Goal: Book appointment/travel/reservation

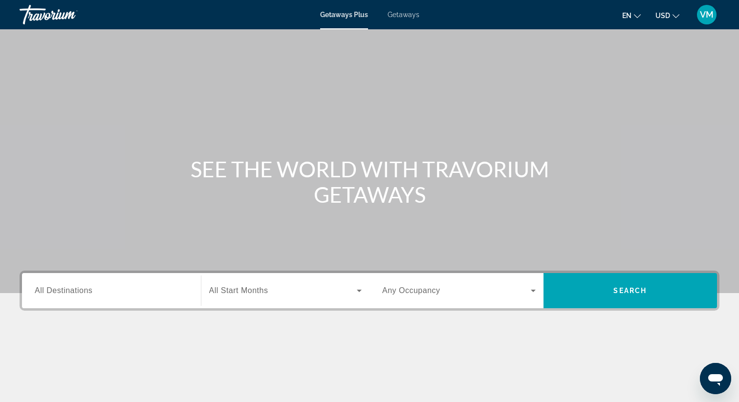
click at [57, 300] on div "Search widget" at bounding box center [112, 291] width 154 height 28
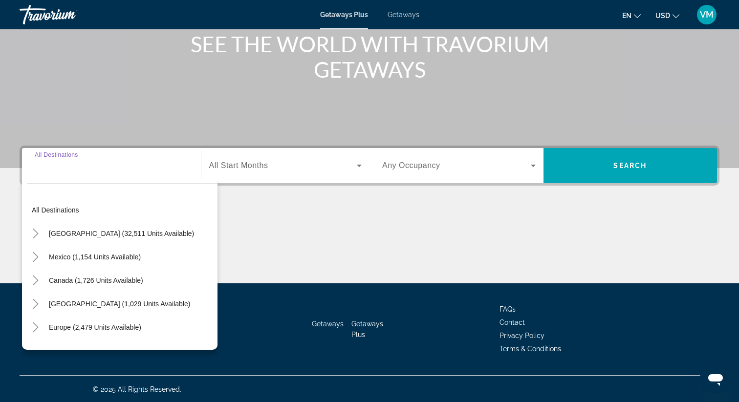
scroll to position [126, 0]
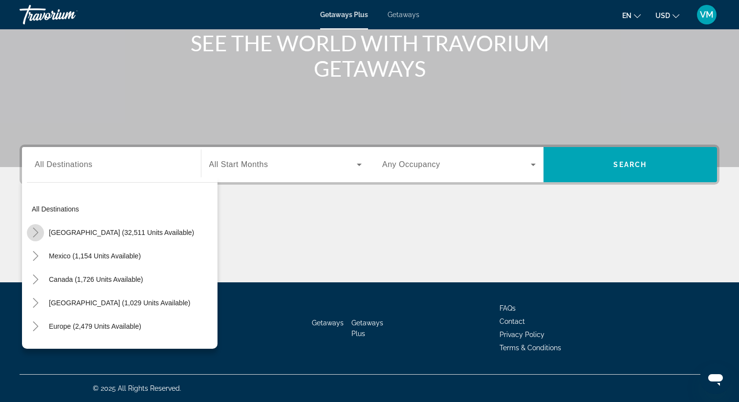
click at [40, 230] on icon "Toggle United States (32,511 units available)" at bounding box center [36, 233] width 10 height 10
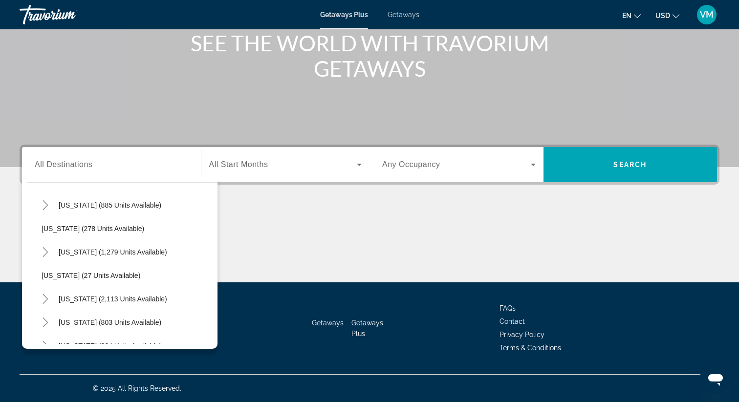
scroll to position [646, 0]
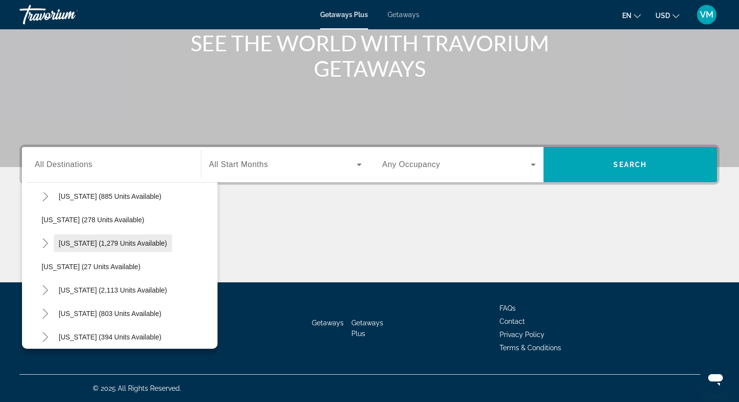
click at [123, 243] on span "Pennsylvania (1,279 units available)" at bounding box center [113, 244] width 109 height 8
type input "**********"
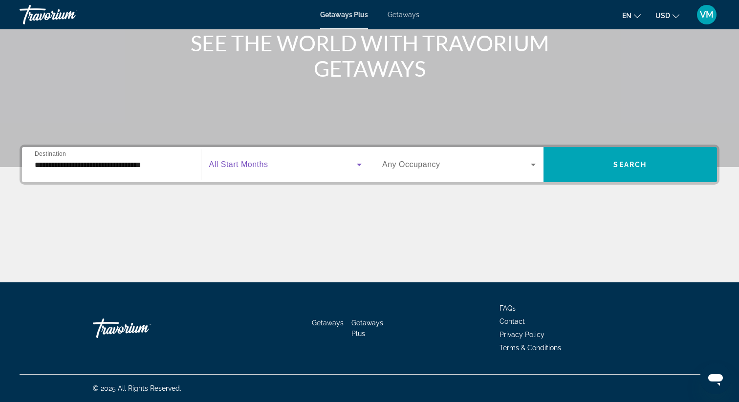
click at [283, 160] on span "Search widget" at bounding box center [283, 165] width 148 height 12
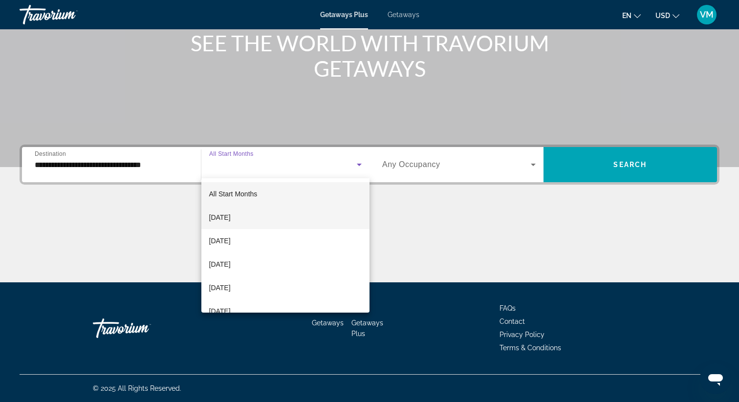
click at [286, 218] on mat-option "September 2025" at bounding box center [285, 217] width 169 height 23
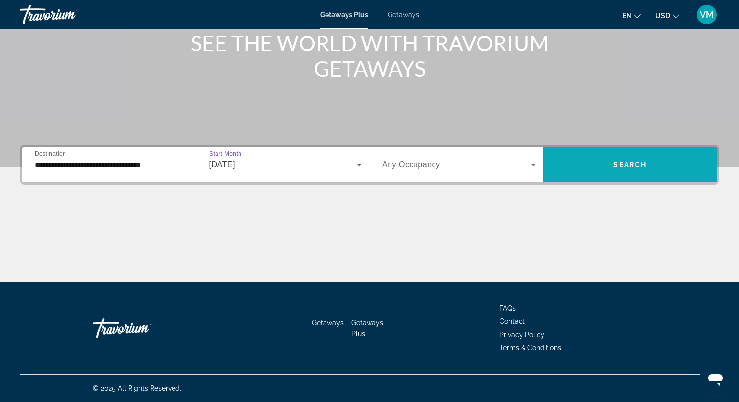
click at [609, 179] on span "Search widget" at bounding box center [631, 164] width 174 height 35
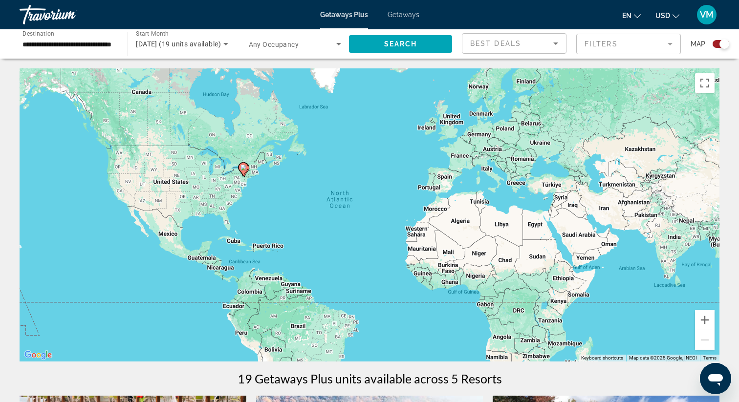
click at [538, 44] on div "Best Deals" at bounding box center [511, 44] width 83 height 12
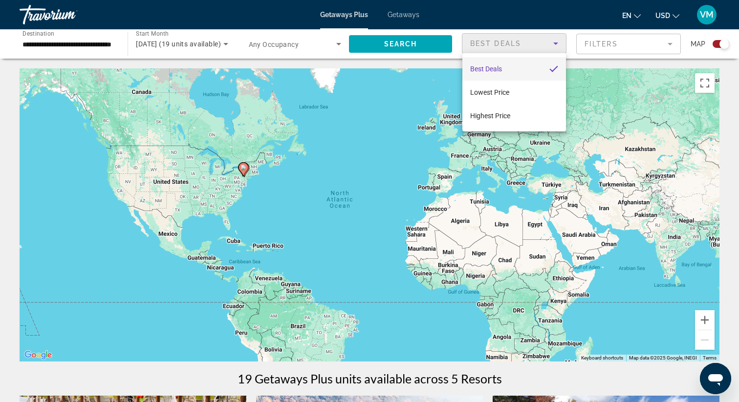
click at [588, 57] on div at bounding box center [369, 201] width 739 height 402
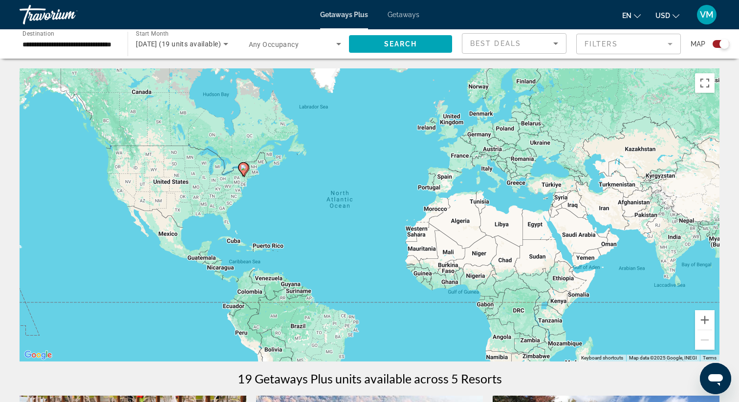
click at [589, 46] on mat-form-field "Filters" at bounding box center [629, 44] width 105 height 21
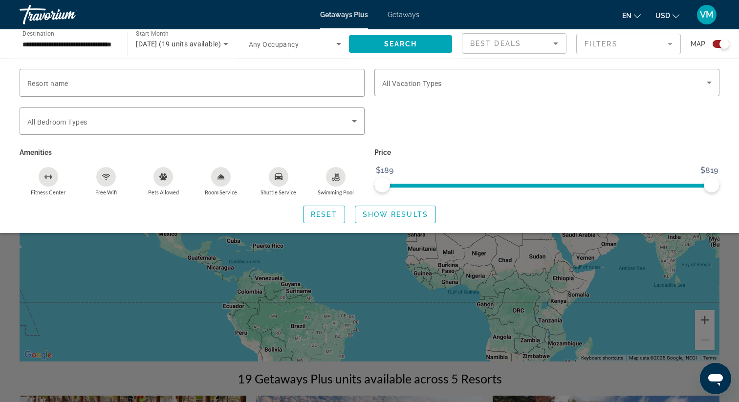
click at [588, 45] on mat-form-field "Filters" at bounding box center [629, 44] width 105 height 21
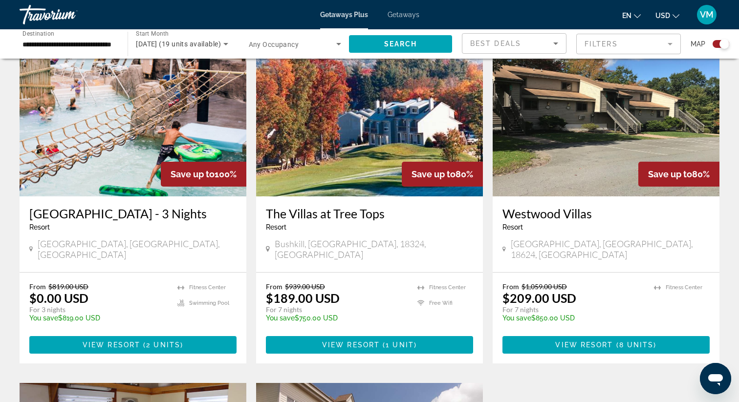
scroll to position [359, 0]
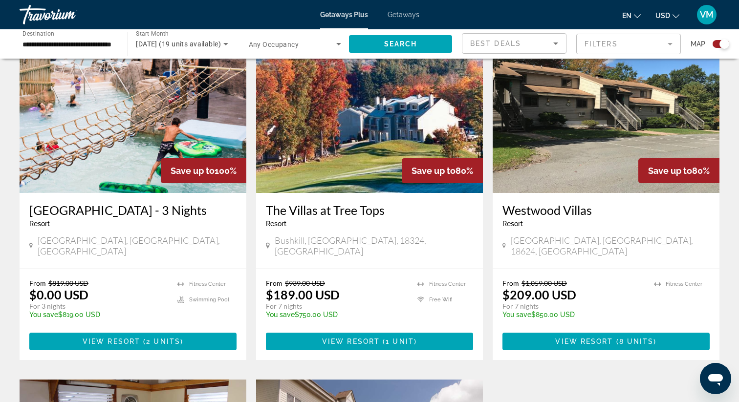
click at [131, 81] on img "Main content" at bounding box center [133, 115] width 227 height 156
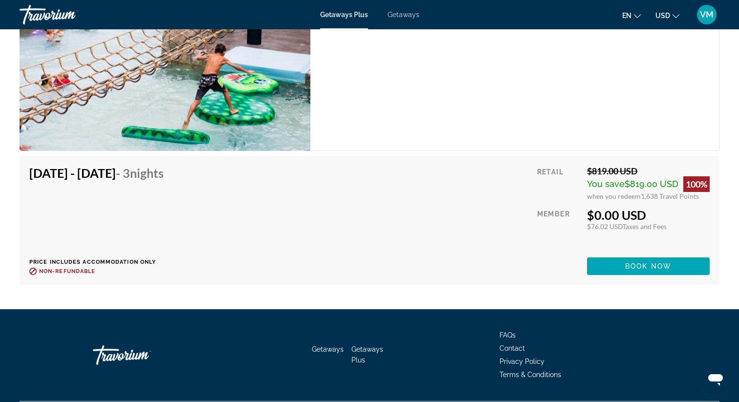
scroll to position [1693, 0]
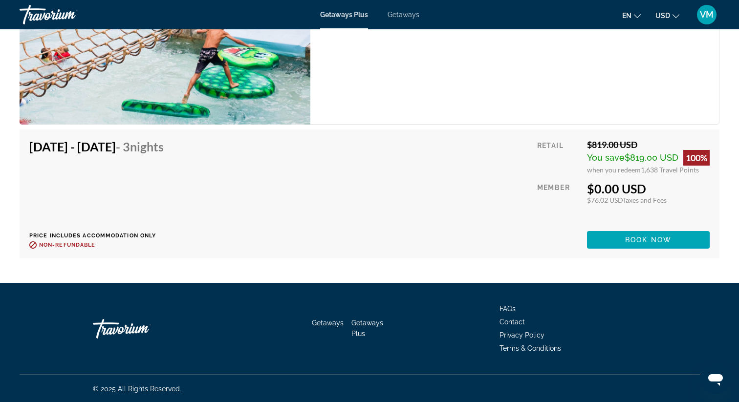
click at [384, 11] on li "Getaways" at bounding box center [399, 15] width 42 height 8
click at [386, 14] on li "Getaways" at bounding box center [399, 15] width 42 height 8
click at [394, 16] on span "Getaways" at bounding box center [404, 15] width 32 height 8
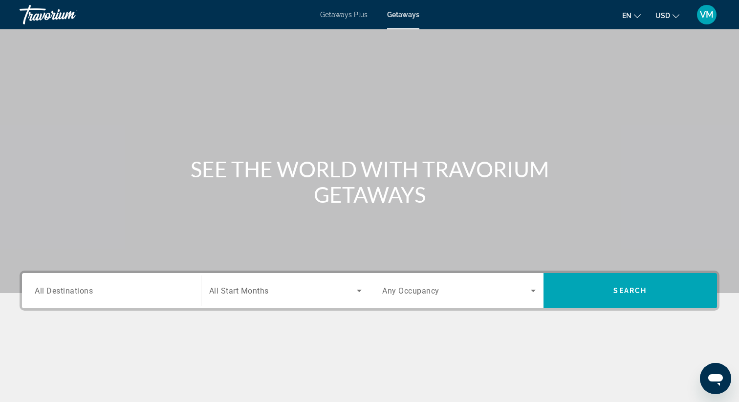
click at [103, 302] on div "Search widget" at bounding box center [112, 291] width 154 height 28
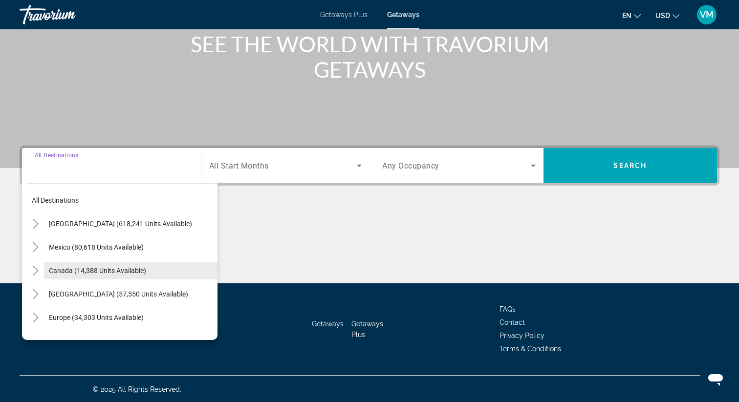
scroll to position [126, 0]
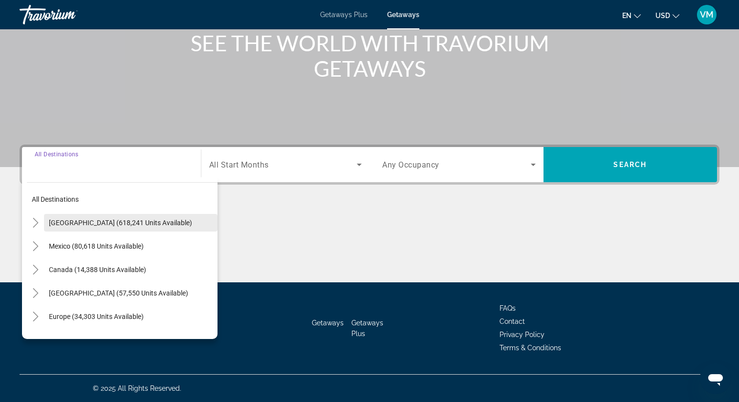
click at [147, 227] on span "Search widget" at bounding box center [131, 222] width 174 height 23
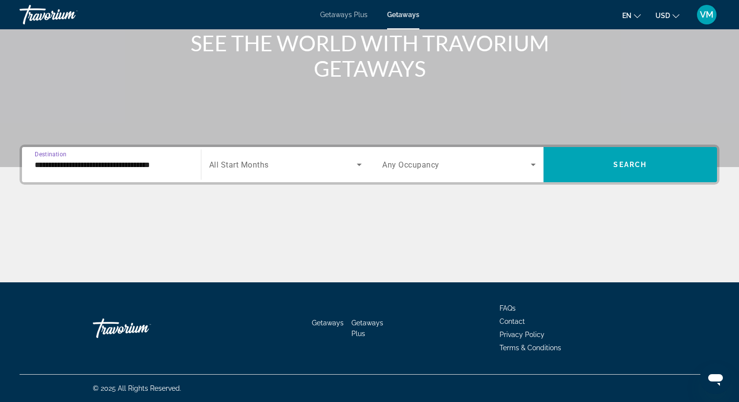
click at [290, 164] on span "Search widget" at bounding box center [283, 165] width 148 height 12
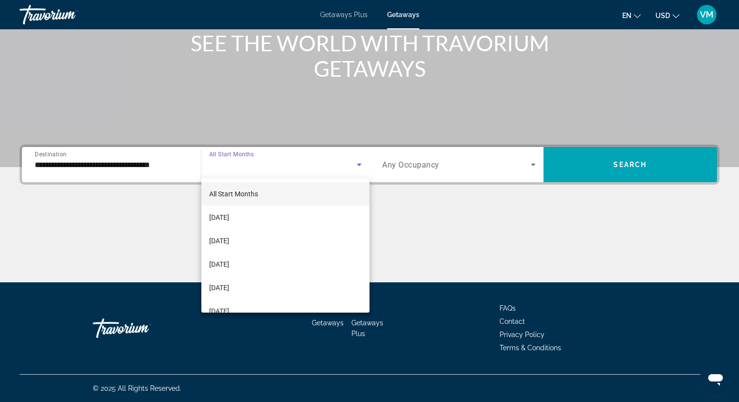
click at [74, 183] on div at bounding box center [369, 201] width 739 height 402
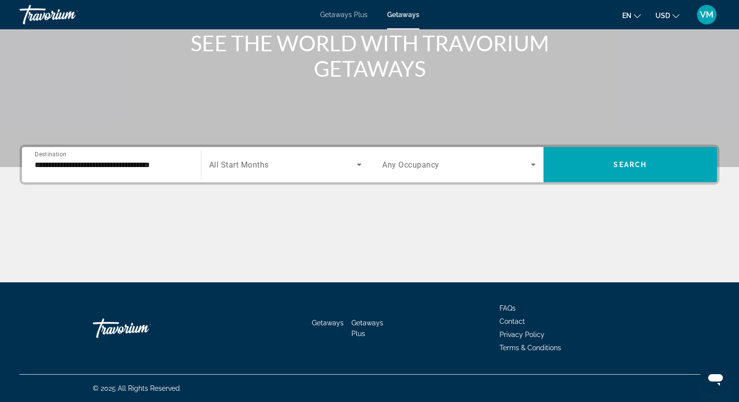
click at [79, 162] on input "**********" at bounding box center [112, 165] width 154 height 12
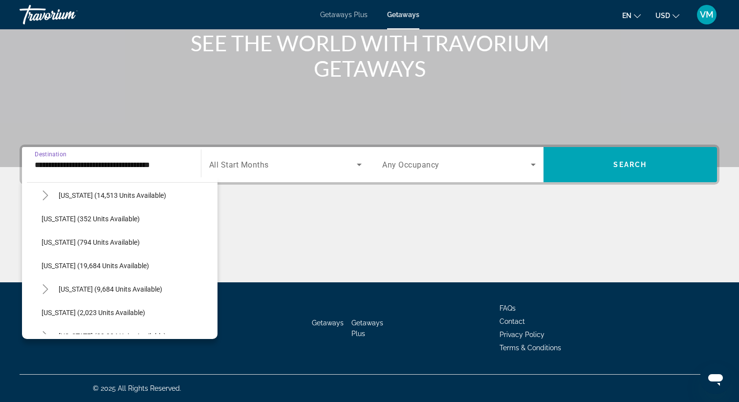
scroll to position [710, 0]
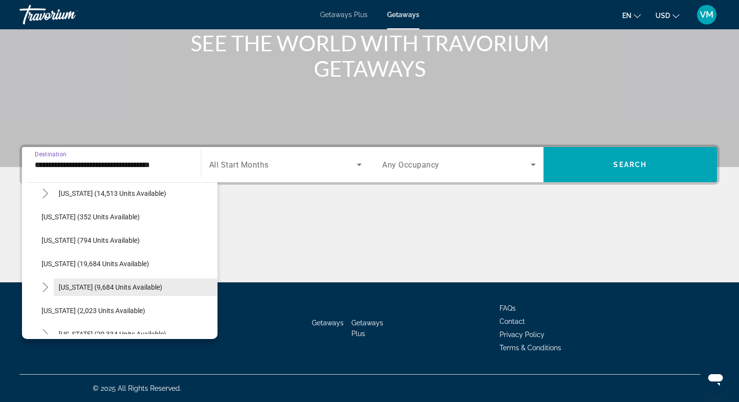
click at [89, 289] on span "Pennsylvania (9,684 units available)" at bounding box center [111, 288] width 104 height 8
type input "**********"
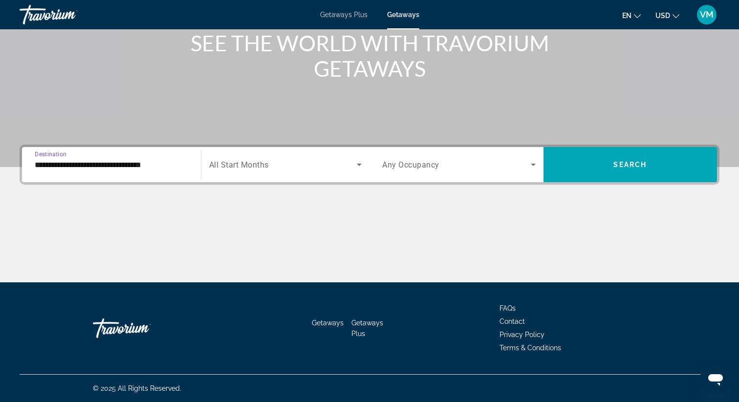
click at [302, 159] on span "Search widget" at bounding box center [283, 165] width 148 height 12
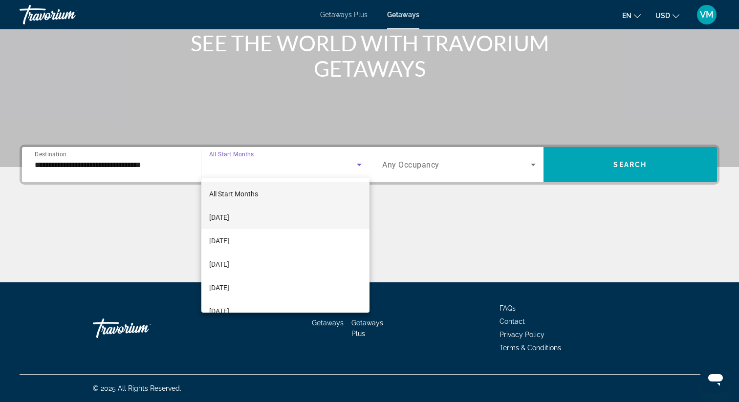
click at [271, 218] on mat-option "September 2025" at bounding box center [285, 217] width 169 height 23
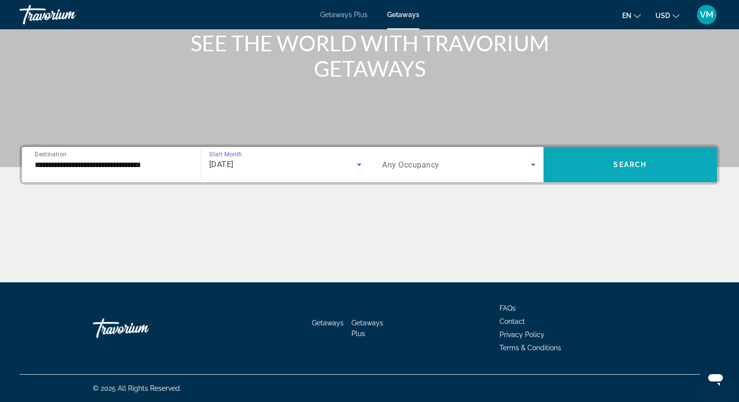
click at [642, 156] on span "Search widget" at bounding box center [631, 164] width 174 height 23
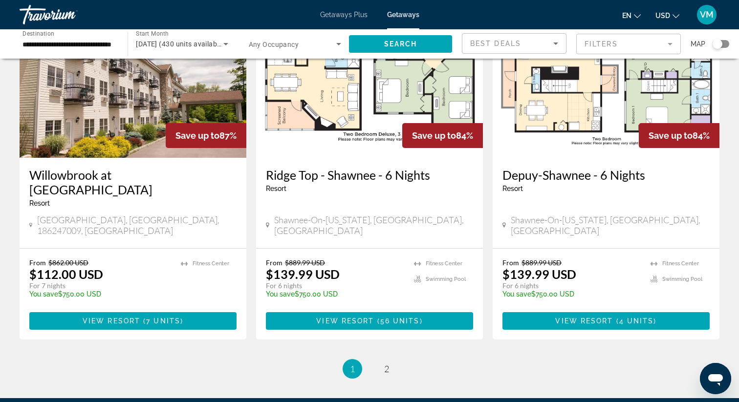
scroll to position [1195, 0]
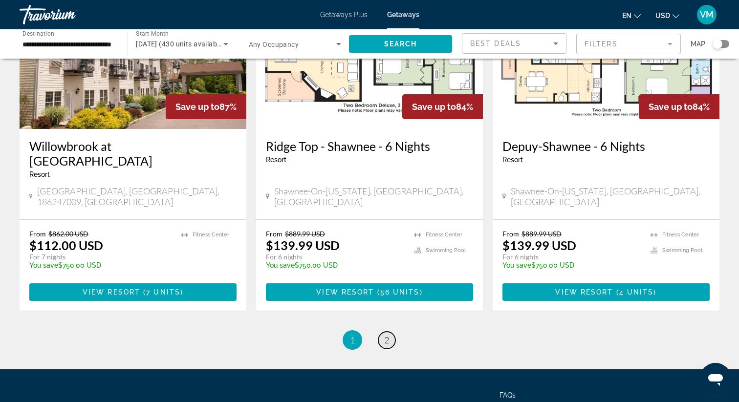
click at [387, 335] on span "2" at bounding box center [386, 340] width 5 height 11
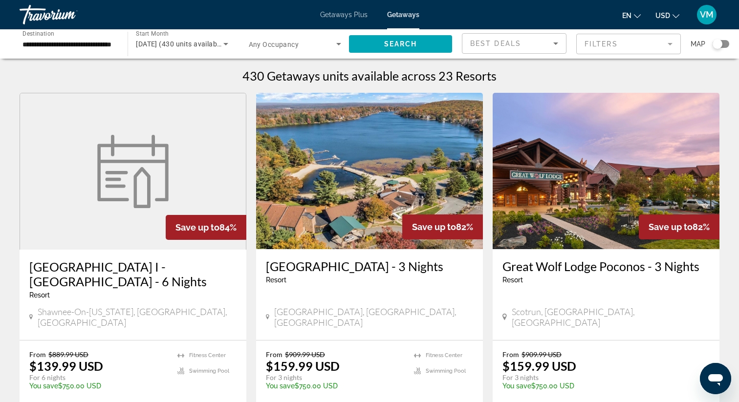
drag, startPoint x: 707, startPoint y: 267, endPoint x: 695, endPoint y: 0, distance: 267.3
click at [54, 10] on div "Travorium" at bounding box center [69, 14] width 98 height 25
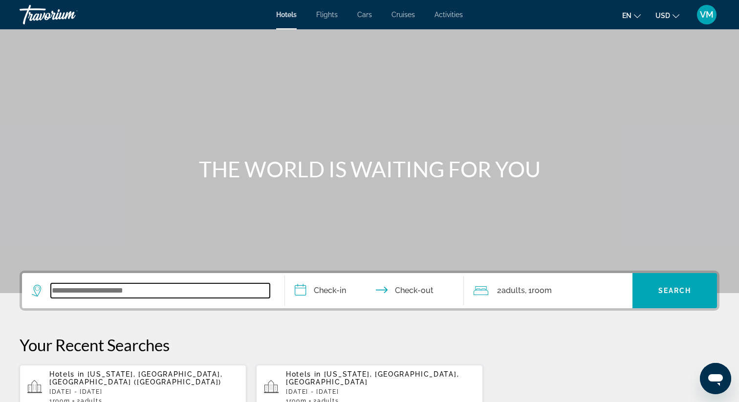
click at [147, 290] on input "Search widget" at bounding box center [160, 291] width 219 height 15
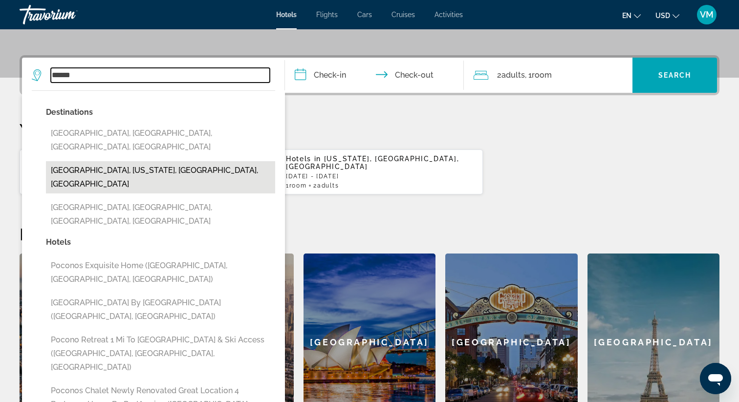
scroll to position [230, 0]
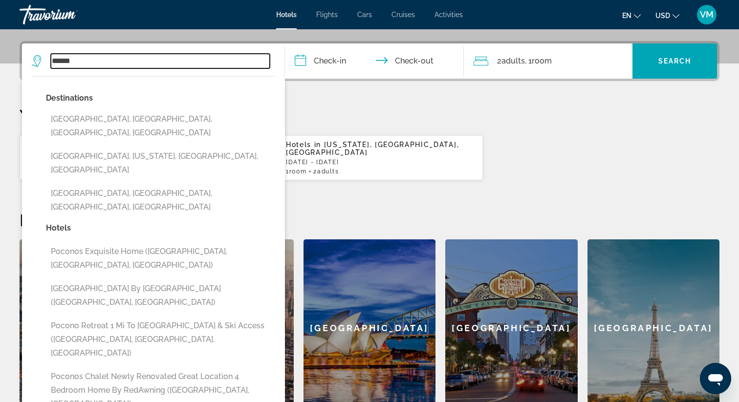
drag, startPoint x: 112, startPoint y: 54, endPoint x: 0, endPoint y: 54, distance: 112.5
click at [0, 54] on div "**********" at bounding box center [369, 229] width 739 height 377
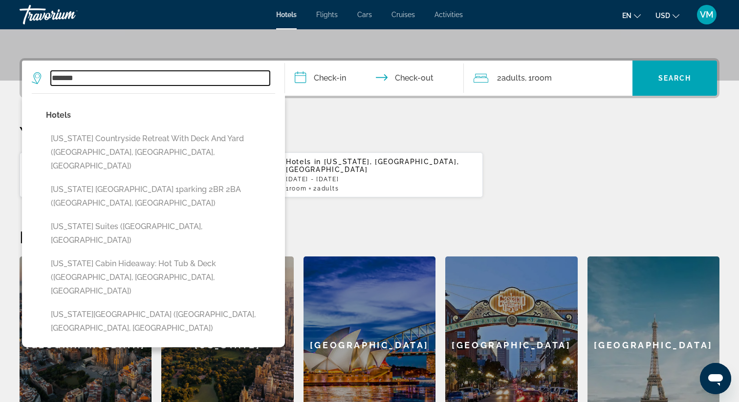
scroll to position [180, 0]
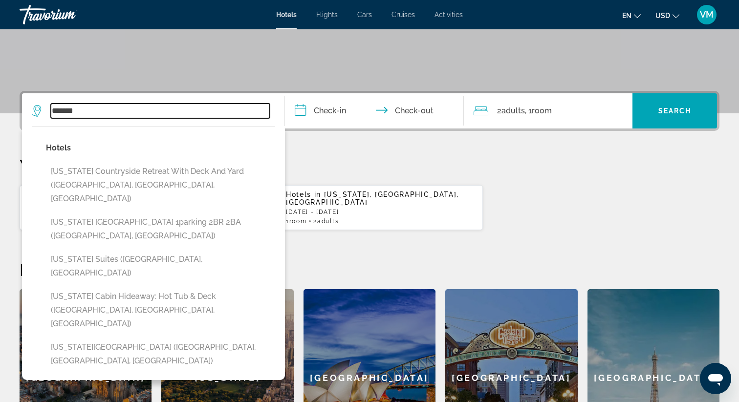
drag, startPoint x: 96, startPoint y: 109, endPoint x: 0, endPoint y: 106, distance: 95.9
click at [0, 106] on div "**********" at bounding box center [369, 279] width 739 height 377
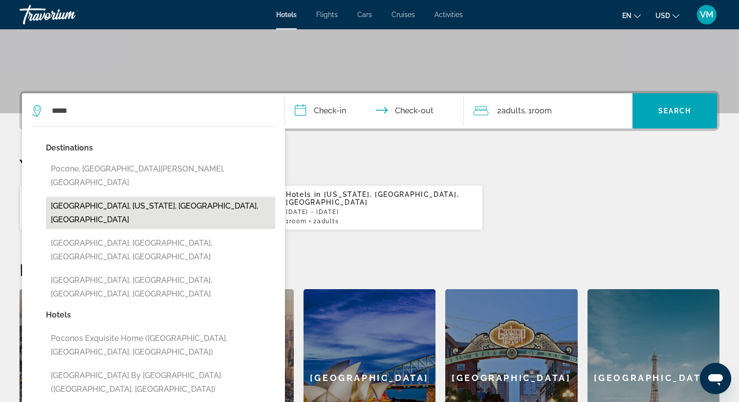
click at [130, 197] on button "Poconos, Pennsylvania, PA, United States" at bounding box center [160, 213] width 229 height 32
type input "**********"
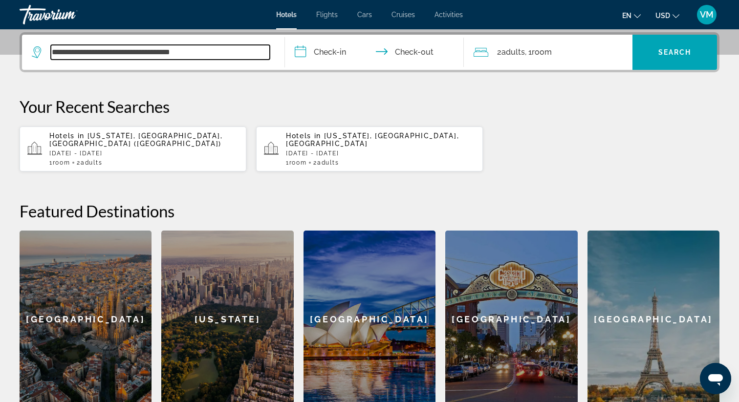
scroll to position [239, 0]
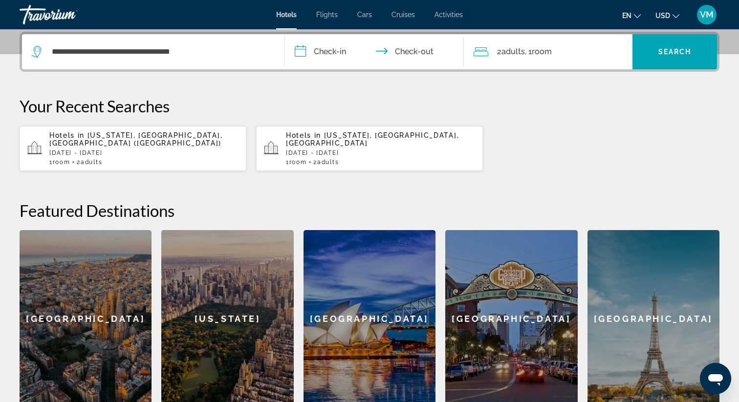
click at [349, 46] on input "**********" at bounding box center [376, 53] width 183 height 38
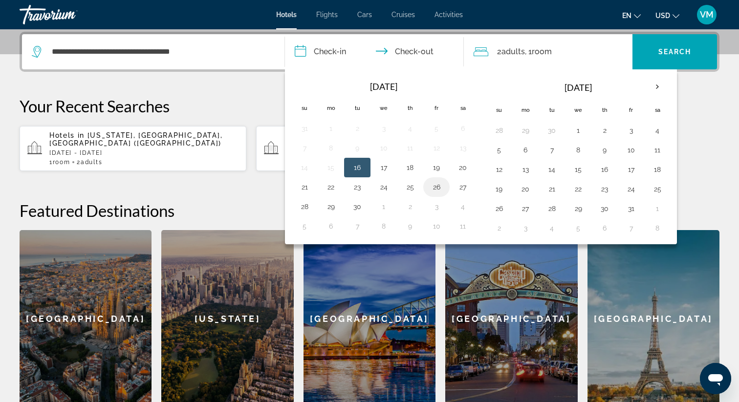
click at [436, 194] on td "26" at bounding box center [436, 188] width 26 height 20
click at [437, 185] on button "26" at bounding box center [437, 187] width 16 height 14
click at [312, 211] on button "28" at bounding box center [305, 207] width 16 height 14
type input "**********"
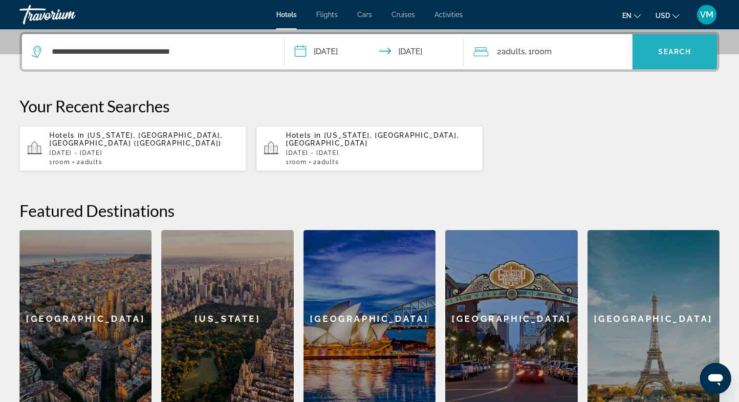
click at [676, 64] on span "Search widget" at bounding box center [675, 51] width 85 height 35
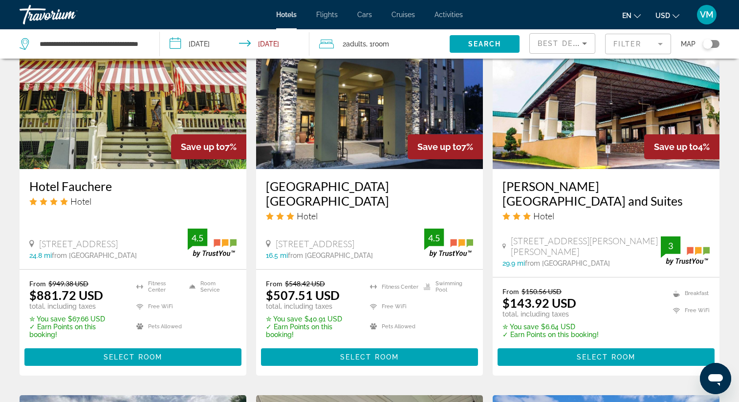
scroll to position [762, 0]
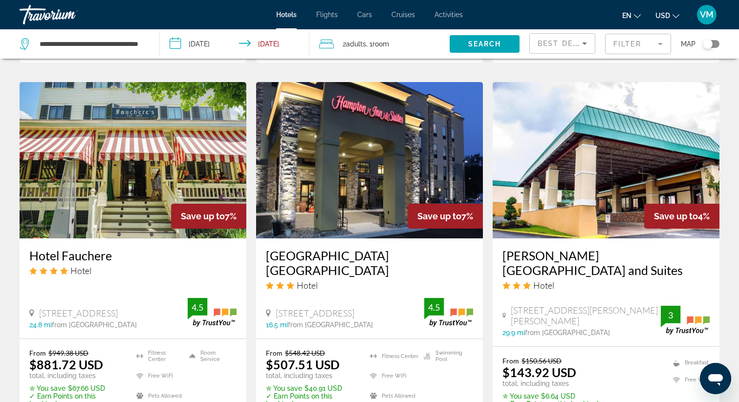
click at [26, 12] on div "Travorium" at bounding box center [69, 14] width 98 height 25
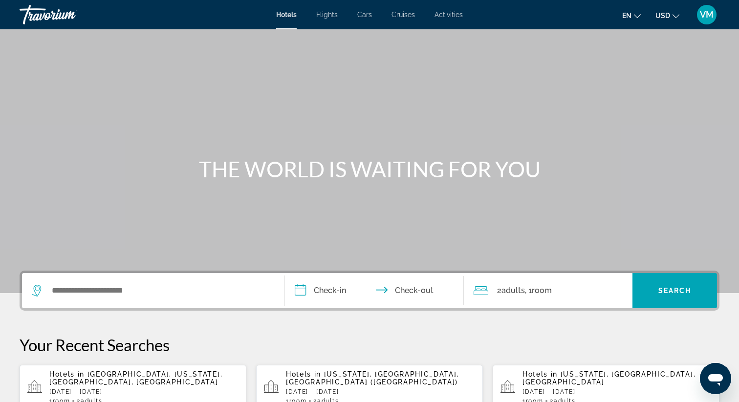
click at [453, 14] on span "Activities" at bounding box center [449, 15] width 28 height 8
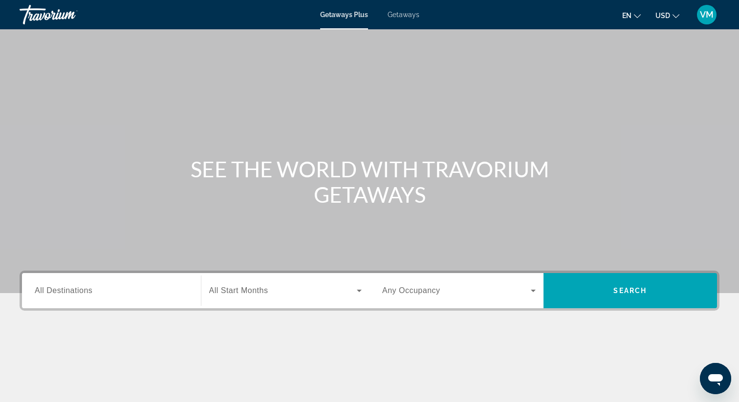
scroll to position [126, 0]
click at [739, 12] on div "Getaways Plus Getaways en English Español Français Italiano Português русский U…" at bounding box center [369, 14] width 739 height 25
click at [707, 12] on span "VM" at bounding box center [707, 15] width 14 height 10
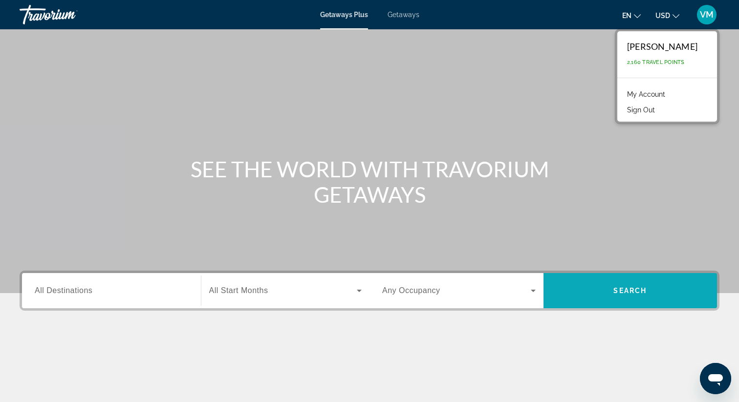
click at [650, 273] on span "Search widget" at bounding box center [631, 290] width 174 height 35
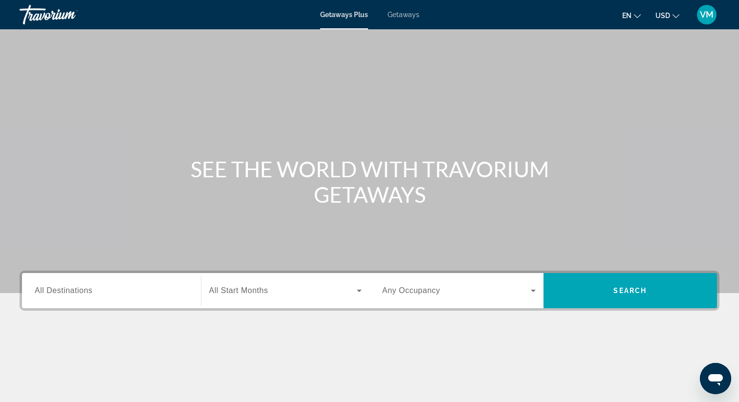
click at [404, 21] on div "Getaways Plus Getaways en English Español Français Italiano Português русский U…" at bounding box center [369, 14] width 739 height 25
click at [404, 19] on div "Getaways Plus Getaways en English Español Français Italiano Português русский U…" at bounding box center [369, 14] width 739 height 25
click at [402, 14] on span "Getaways" at bounding box center [404, 15] width 32 height 8
click at [680, 17] on ul "en English Español Français Italiano Português русский USD USD ($) MXN (Mex$) C…" at bounding box center [658, 15] width 72 height 16
click at [669, 15] on span "USD" at bounding box center [663, 16] width 15 height 8
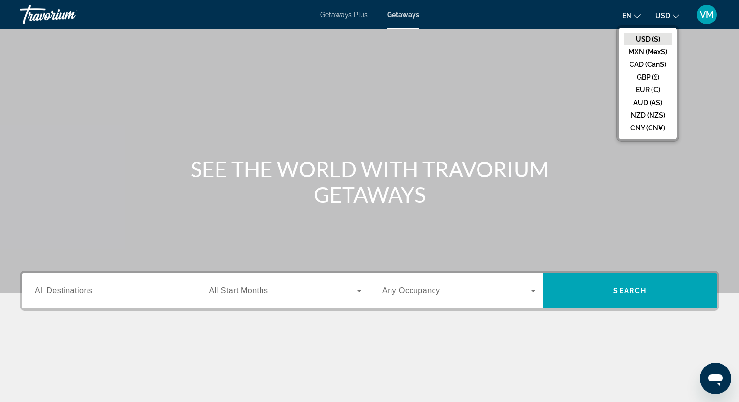
click at [638, 16] on icon "Change language" at bounding box center [637, 16] width 7 height 7
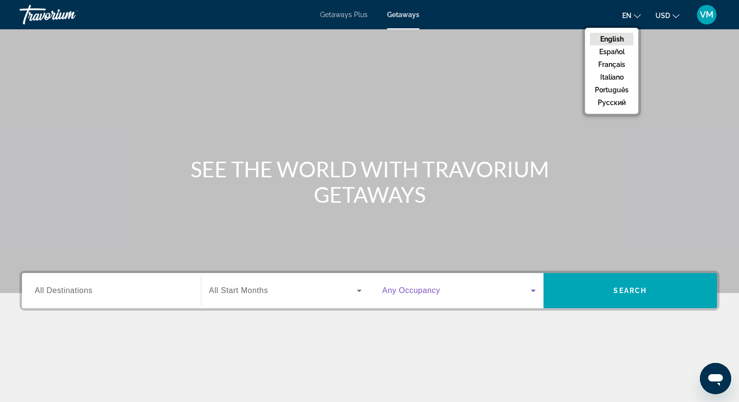
click at [528, 287] on icon "Search widget" at bounding box center [534, 291] width 12 height 12
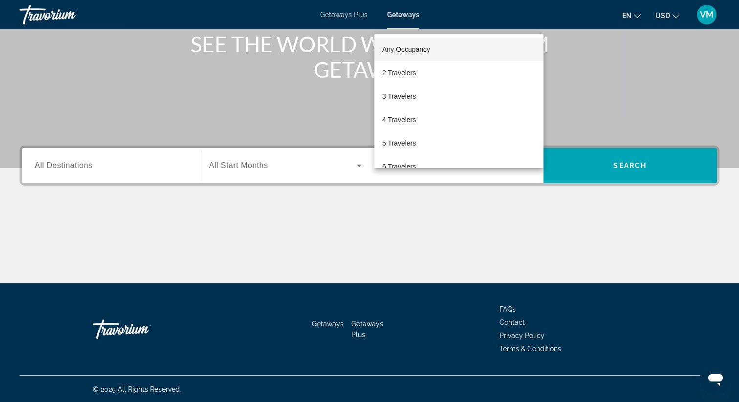
scroll to position [126, 0]
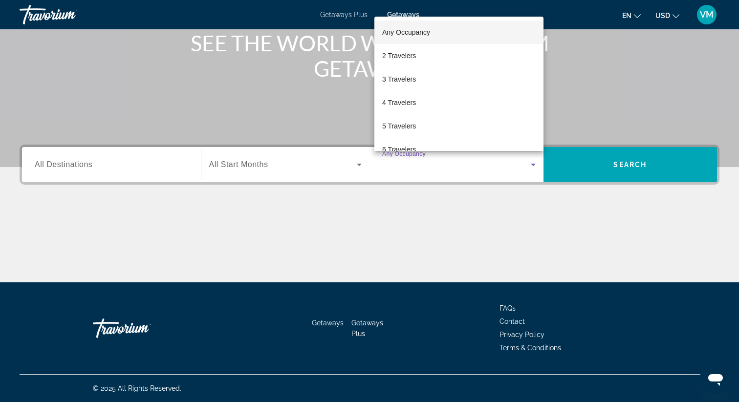
click at [526, 264] on div at bounding box center [369, 201] width 739 height 402
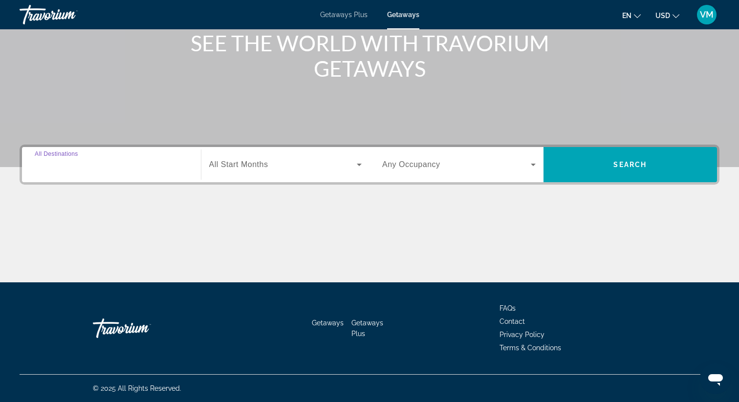
click at [171, 169] on input "Destination All Destinations" at bounding box center [112, 165] width 154 height 12
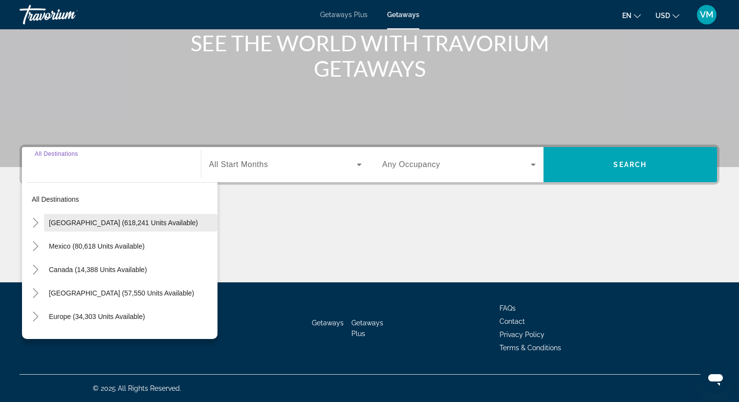
click at [147, 221] on span "[GEOGRAPHIC_DATA] (618,241 units available)" at bounding box center [123, 223] width 149 height 8
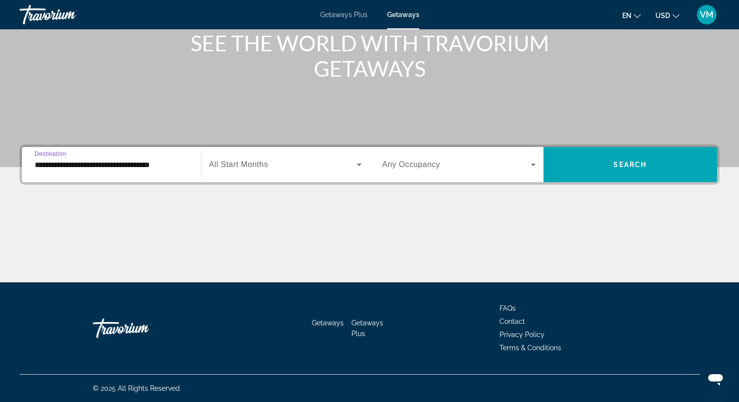
click at [156, 166] on input "**********" at bounding box center [112, 165] width 154 height 12
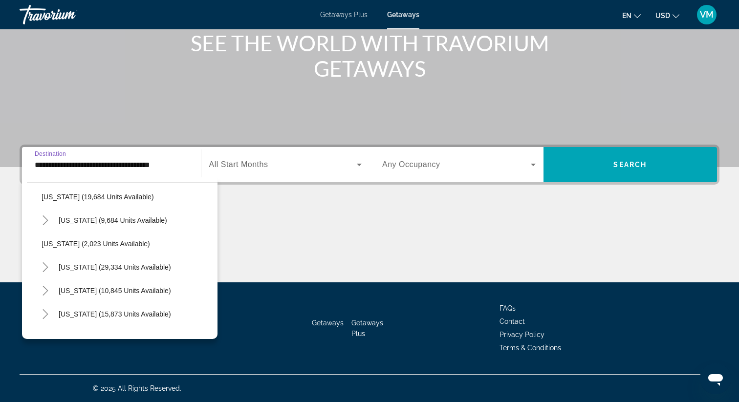
scroll to position [776, 0]
click at [93, 223] on span "[US_STATE] (9,684 units available)" at bounding box center [113, 222] width 109 height 8
type input "**********"
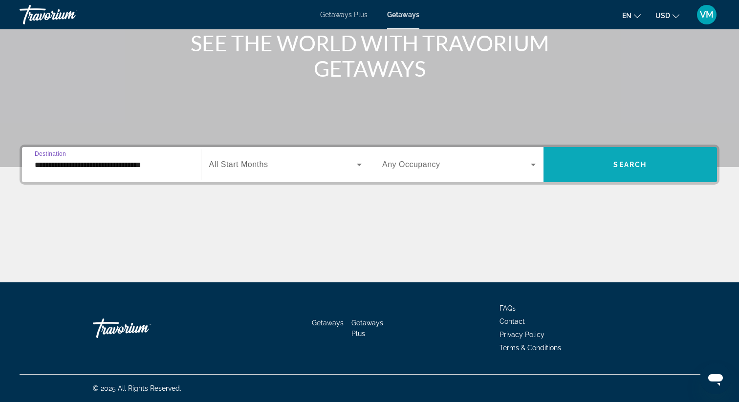
click at [566, 173] on span "Search widget" at bounding box center [631, 164] width 174 height 23
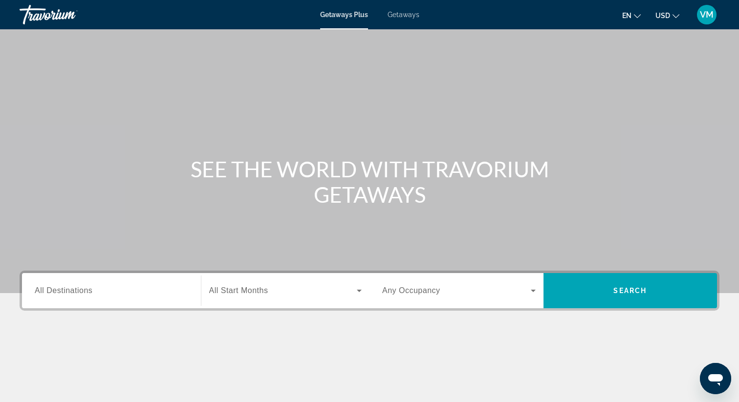
click at [412, 14] on span "Getaways" at bounding box center [404, 15] width 32 height 8
click at [129, 306] on div "Destination All Destinations" at bounding box center [111, 290] width 169 height 35
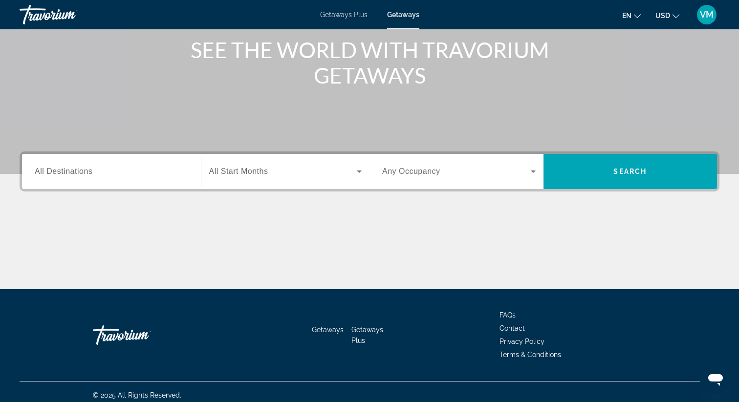
scroll to position [126, 0]
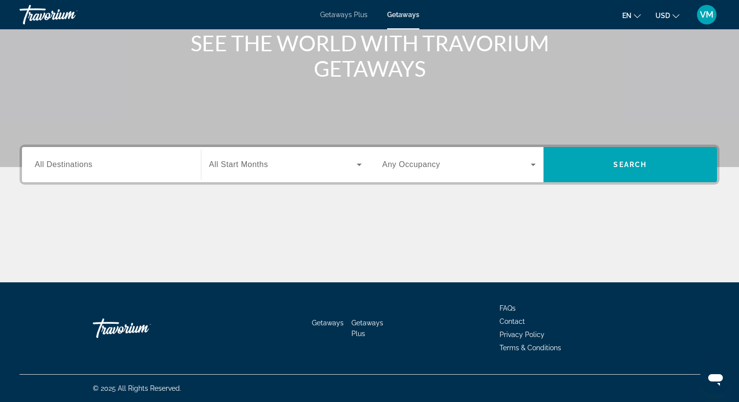
click at [165, 184] on div "Destination All Destinations Start Month All Start Months Occupancy Any Occupan…" at bounding box center [370, 165] width 700 height 40
click at [164, 167] on input "Destination All Destinations" at bounding box center [112, 165] width 154 height 12
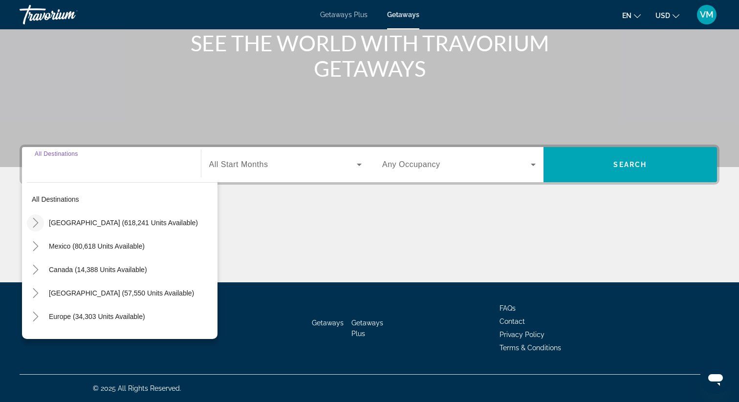
click at [32, 227] on icon "Toggle United States (618,241 units available)" at bounding box center [36, 223] width 10 height 10
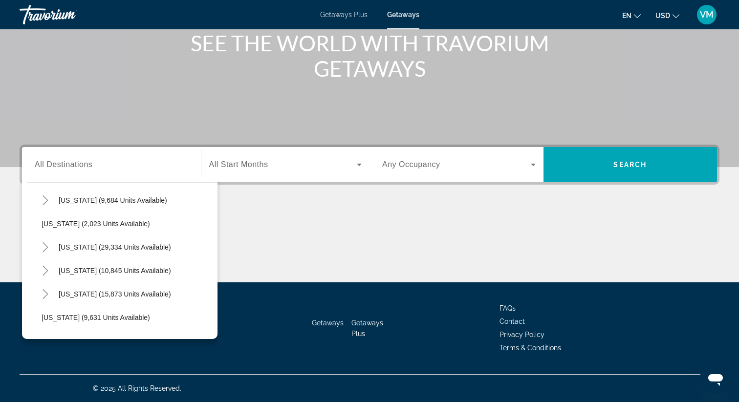
scroll to position [792, 0]
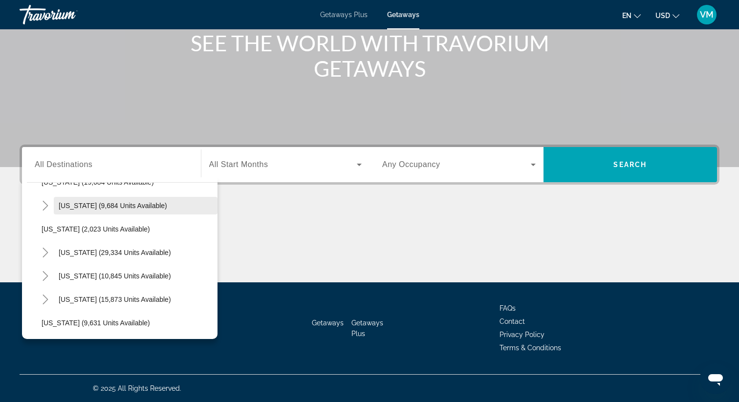
click at [120, 205] on span "Pennsylvania (9,684 units available)" at bounding box center [113, 206] width 109 height 8
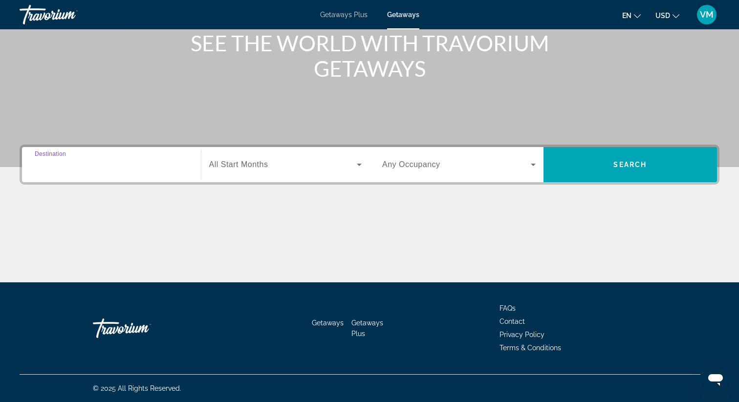
type input "**********"
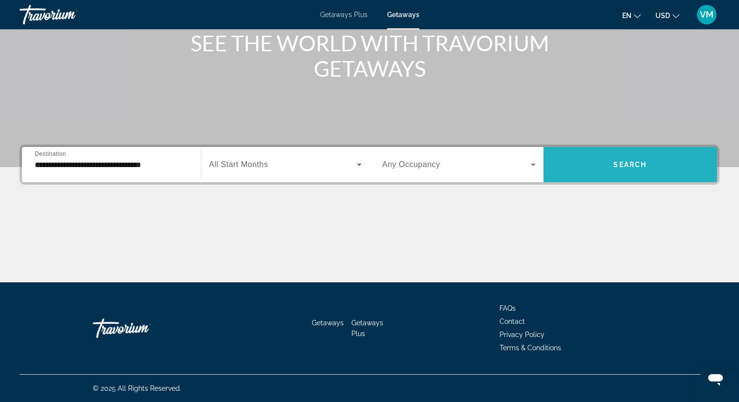
click at [578, 166] on span "Search widget" at bounding box center [631, 164] width 174 height 23
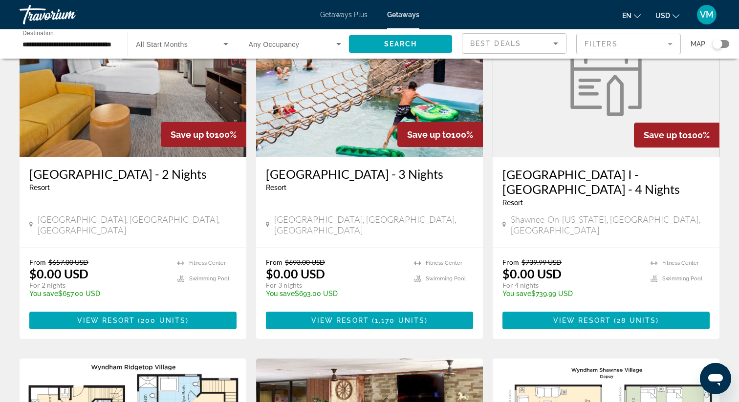
scroll to position [453, 0]
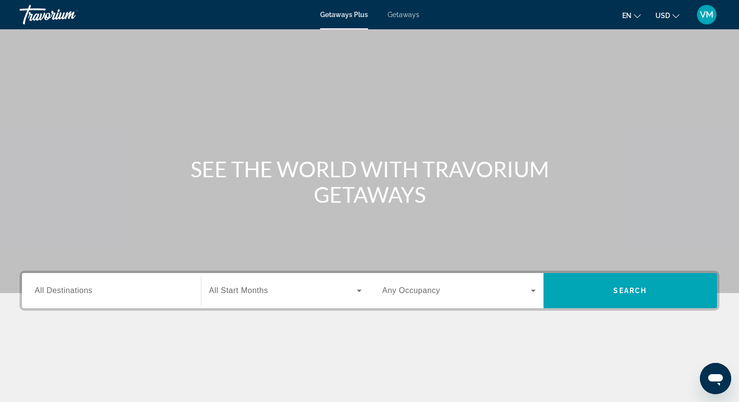
click at [92, 290] on input "Destination All Destinations" at bounding box center [112, 292] width 154 height 12
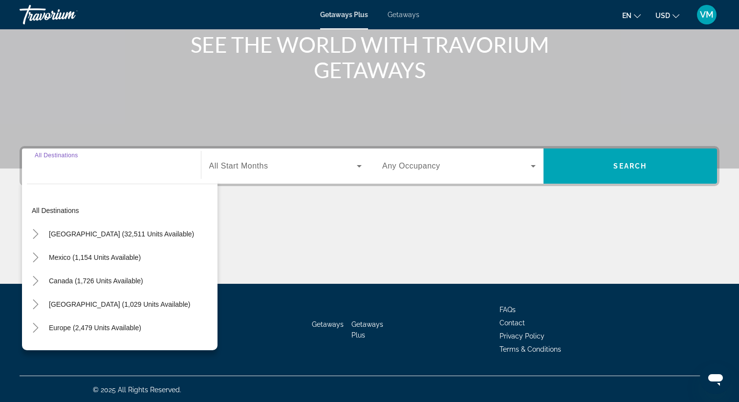
scroll to position [126, 0]
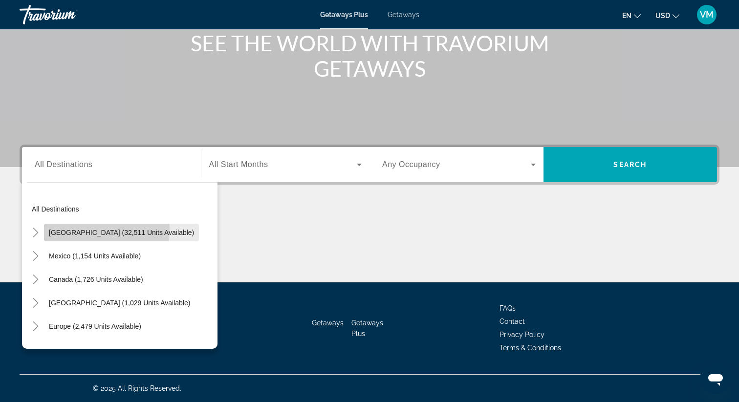
click at [85, 229] on span "[GEOGRAPHIC_DATA] (32,511 units available)" at bounding box center [121, 233] width 145 height 8
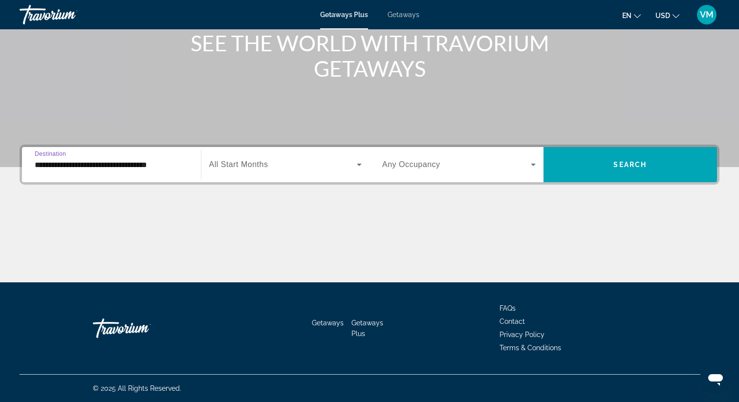
click at [92, 183] on div "**********" at bounding box center [370, 165] width 700 height 40
click at [100, 172] on div "**********" at bounding box center [112, 165] width 154 height 28
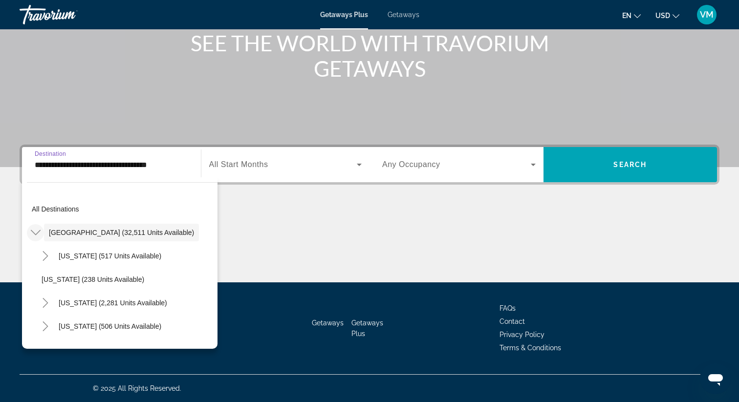
click at [29, 235] on mat-icon "Toggle United States (32,511 units available)" at bounding box center [35, 232] width 17 height 17
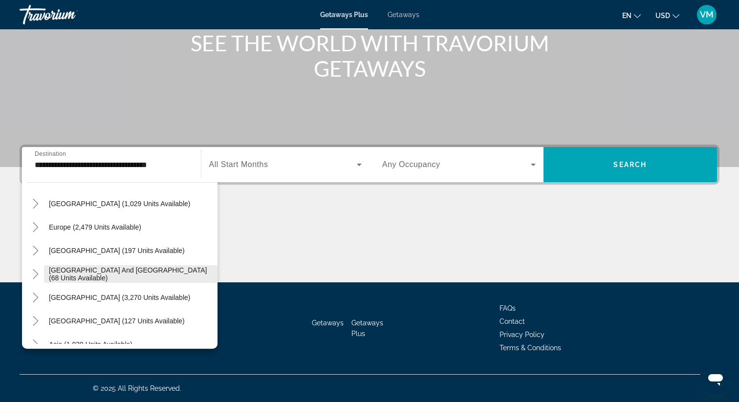
scroll to position [0, 0]
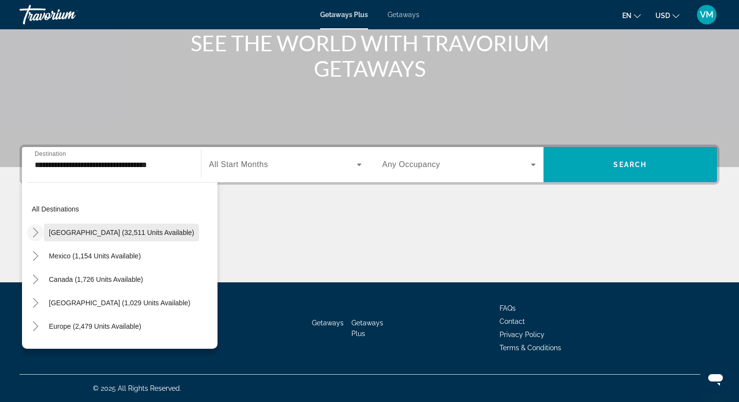
click at [81, 230] on span "United States (32,511 units available)" at bounding box center [121, 233] width 145 height 8
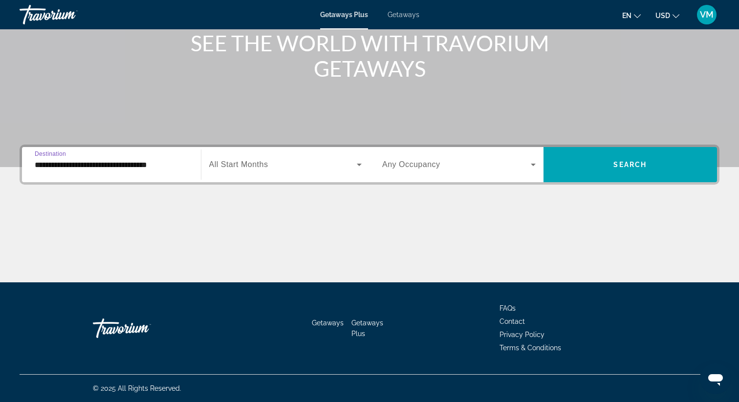
click at [123, 159] on input "**********" at bounding box center [112, 165] width 154 height 12
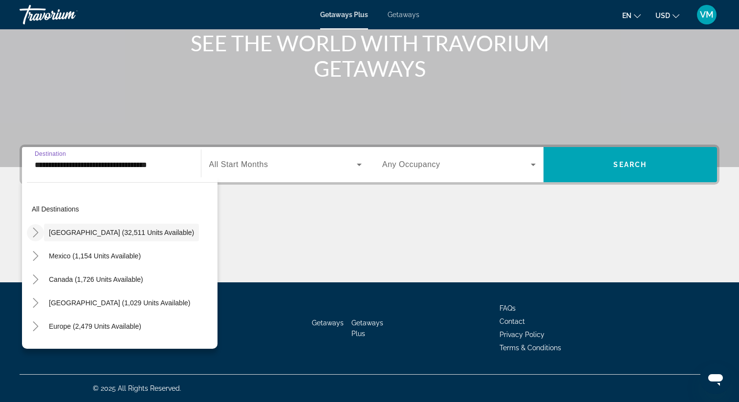
click at [35, 235] on icon "Toggle United States (32,511 units available)" at bounding box center [35, 233] width 5 height 10
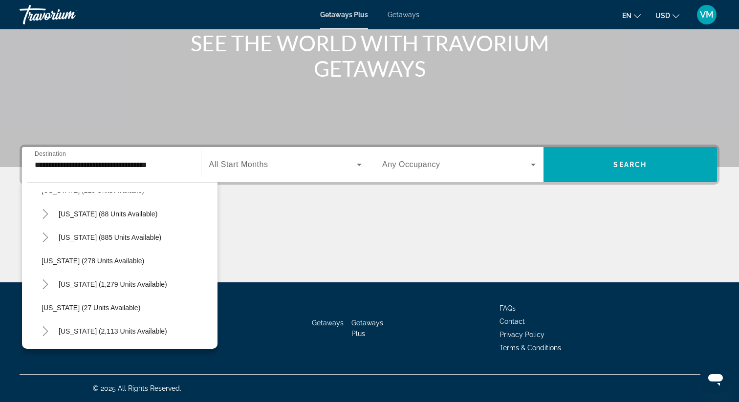
scroll to position [606, 0]
click at [108, 275] on span "Search widget" at bounding box center [113, 283] width 118 height 23
type input "**********"
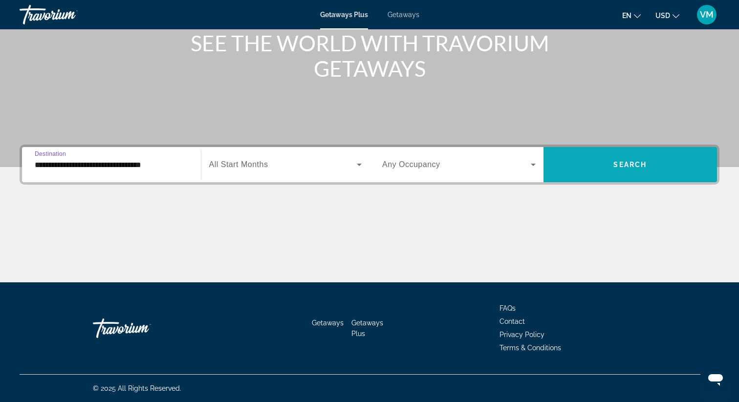
click at [591, 156] on span "Search widget" at bounding box center [631, 164] width 174 height 23
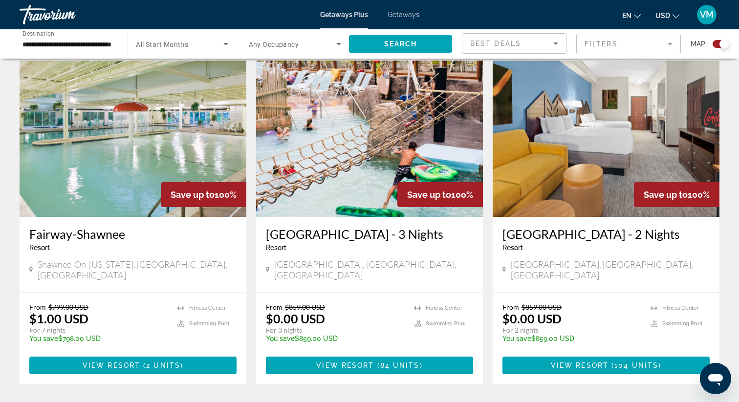
scroll to position [694, 0]
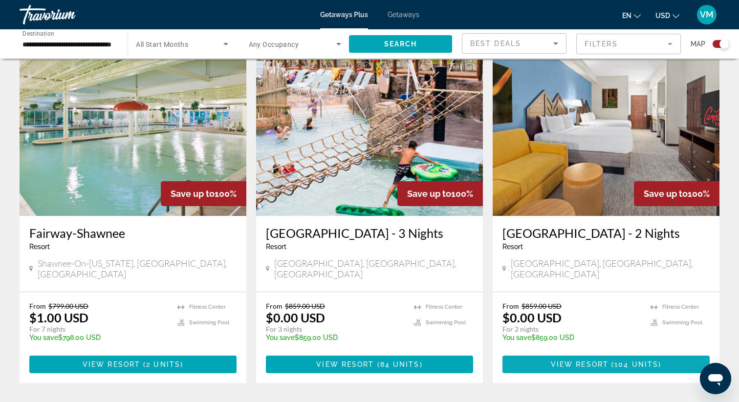
click at [559, 353] on span "Main content" at bounding box center [606, 364] width 207 height 23
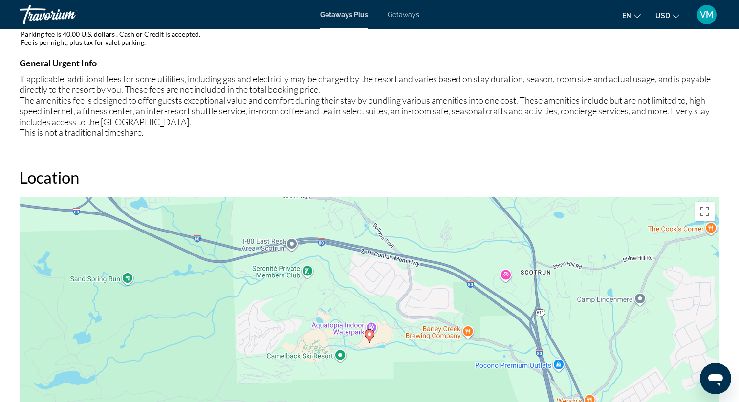
scroll to position [1055, 0]
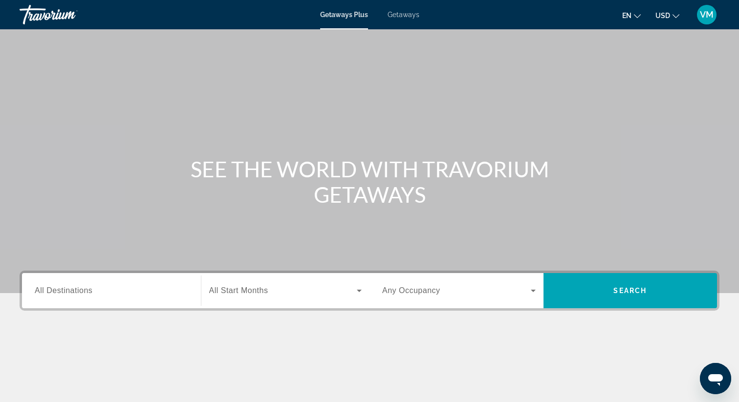
click at [396, 31] on div "Main content" at bounding box center [369, 146] width 739 height 293
click at [386, 7] on div "Getaways Plus Getaways en English Español Français Italiano Português русский U…" at bounding box center [369, 14] width 739 height 25
click at [388, 14] on span "Getaways" at bounding box center [404, 15] width 32 height 8
